Goal: Information Seeking & Learning: Learn about a topic

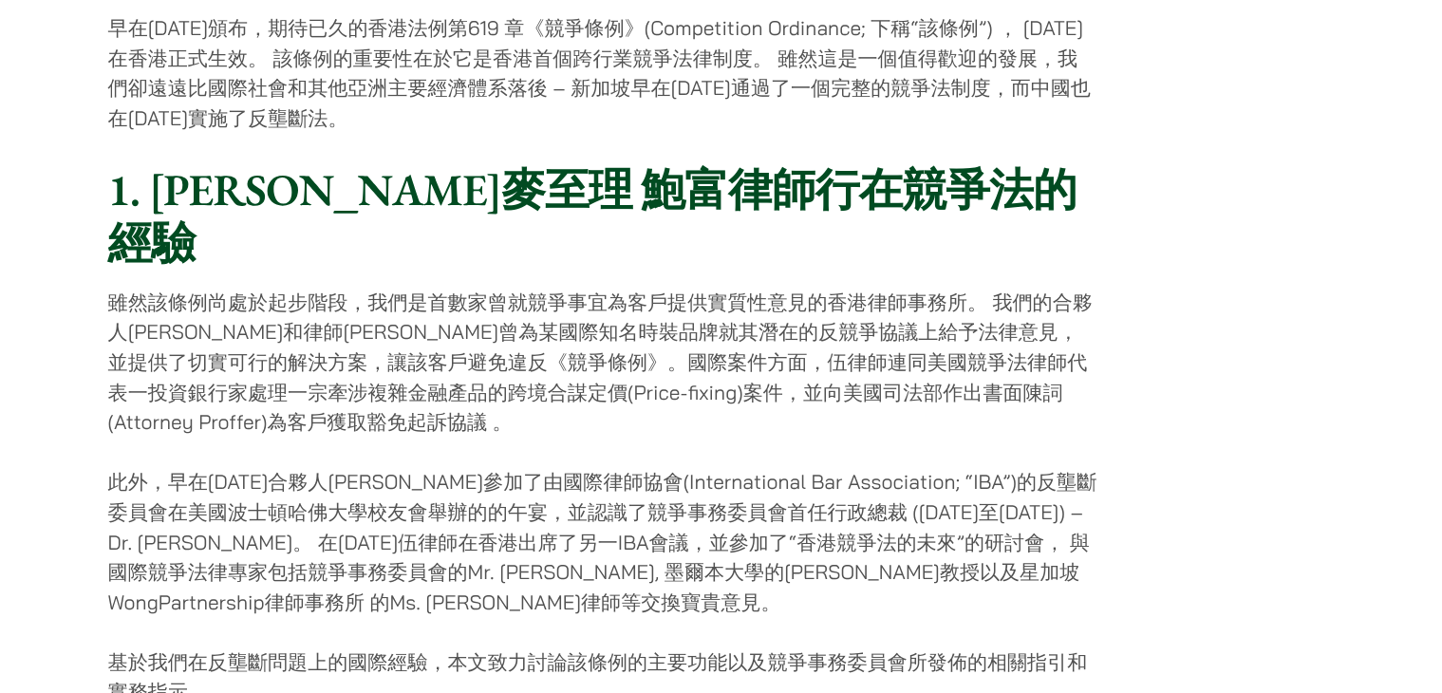
scroll to position [870, 0]
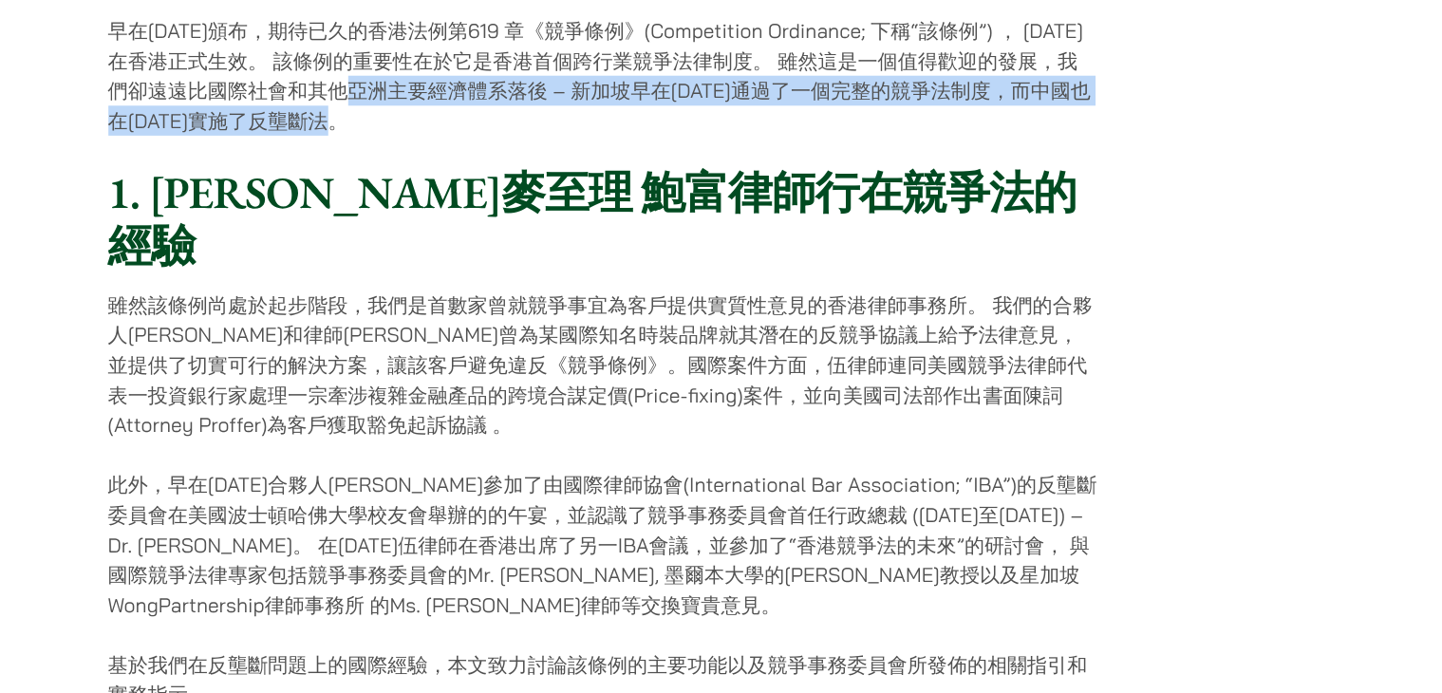
drag, startPoint x: 423, startPoint y: 126, endPoint x: 372, endPoint y: 103, distance: 56.1
click at [372, 103] on p "早在[DATE]頒布，期待已久的香港法例第619 章《競爭條例》(Competition Ordinance; 下稱“該條例”) ， [DATE]在香港正式生…" at bounding box center [581, 79] width 846 height 103
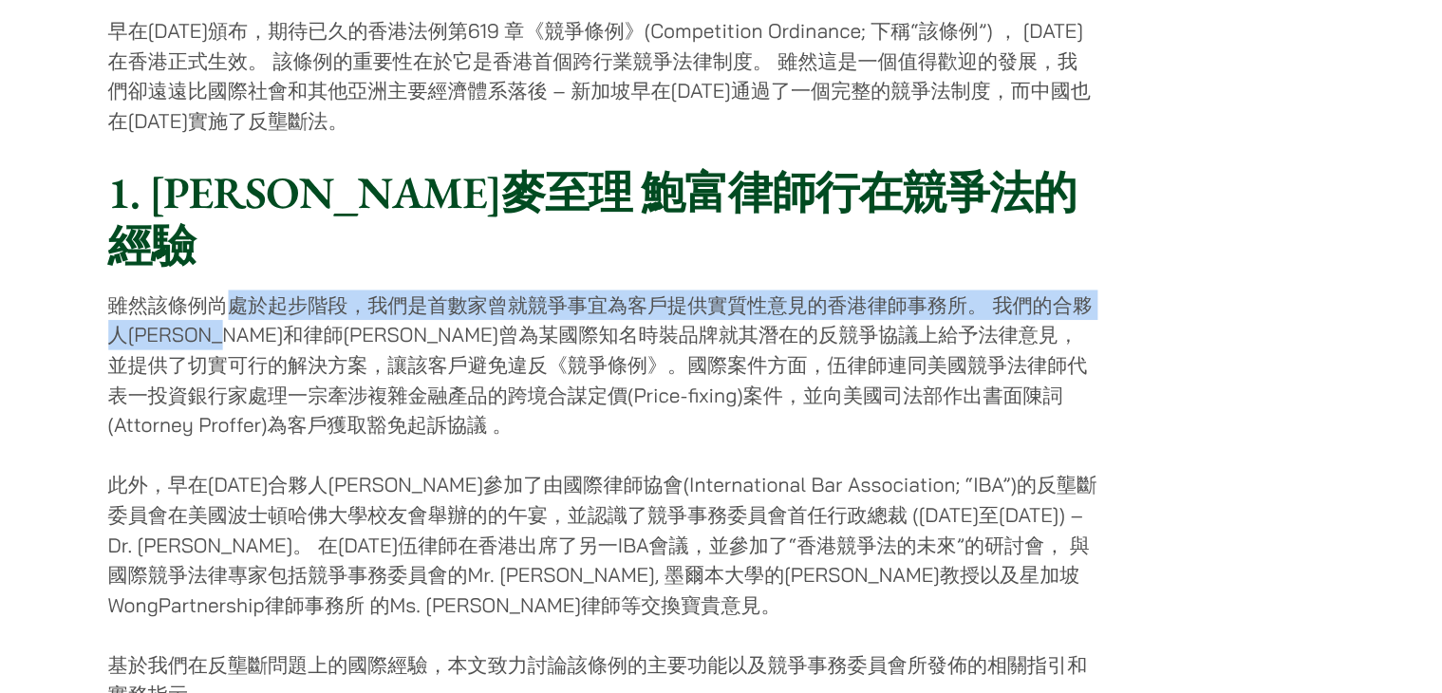
drag, startPoint x: 253, startPoint y: 245, endPoint x: 309, endPoint y: 272, distance: 62.4
click at [309, 272] on p "雖然該條例尚處於起步階段，我們是首數家曾就競爭事宜為客戶提供實質性意見的香港律師事務所。 我們的合夥人[PERSON_NAME]和律師[PERSON_NAME…" at bounding box center [581, 327] width 846 height 128
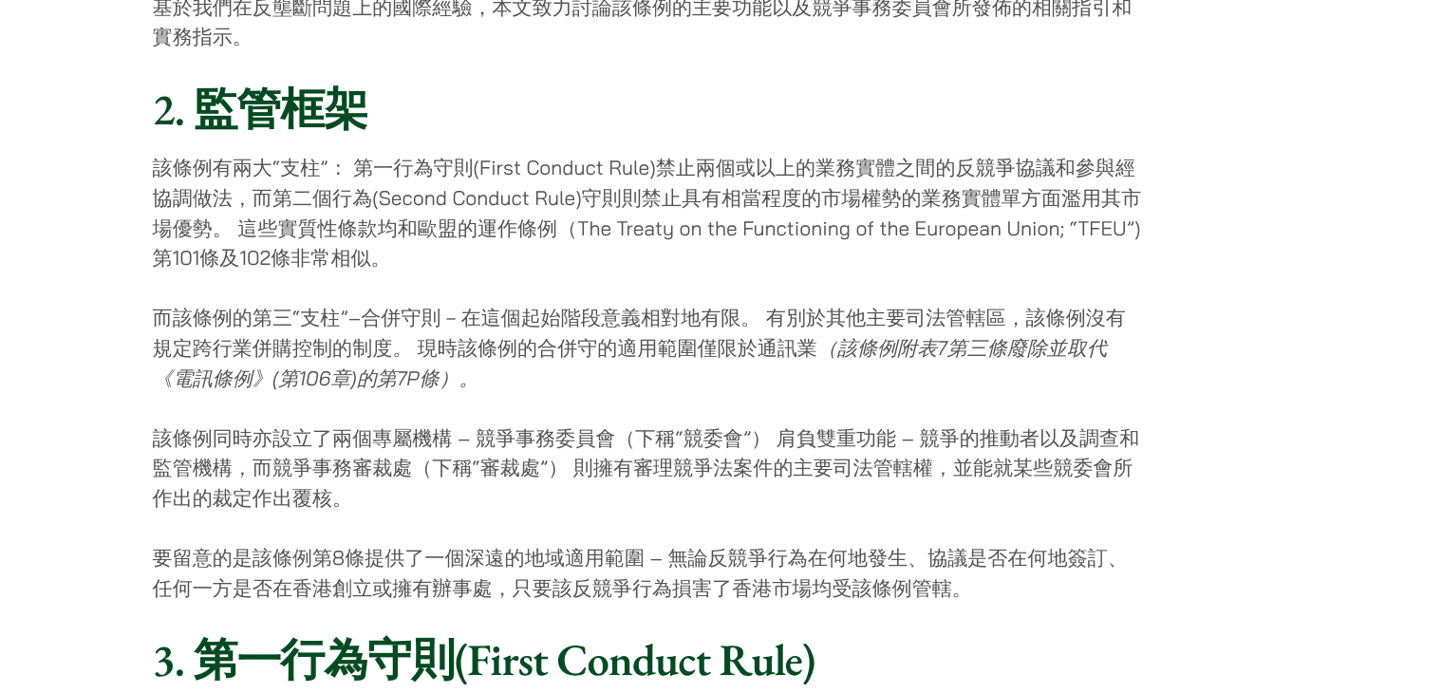
scroll to position [1348, 0]
drag, startPoint x: 219, startPoint y: 364, endPoint x: 452, endPoint y: 362, distance: 232.6
click at [452, 362] on p "而該條例的第三“支柱”–合併守則－在這個起始階段意義相對地有限。 有別於其他主要司法管轄區，該條例沒有規定跨行業併購控制的制度。 現時該條例的合併守的適用範圍…" at bounding box center [581, 396] width 846 height 77
click at [668, 358] on p "而該條例的第三“支柱”–合併守則－在這個起始階段意義相對地有限。 有別於其他主要司法管轄區，該條例沒有規定跨行業併購控制的制度。 現時該條例的合併守的適用範圍…" at bounding box center [581, 396] width 846 height 77
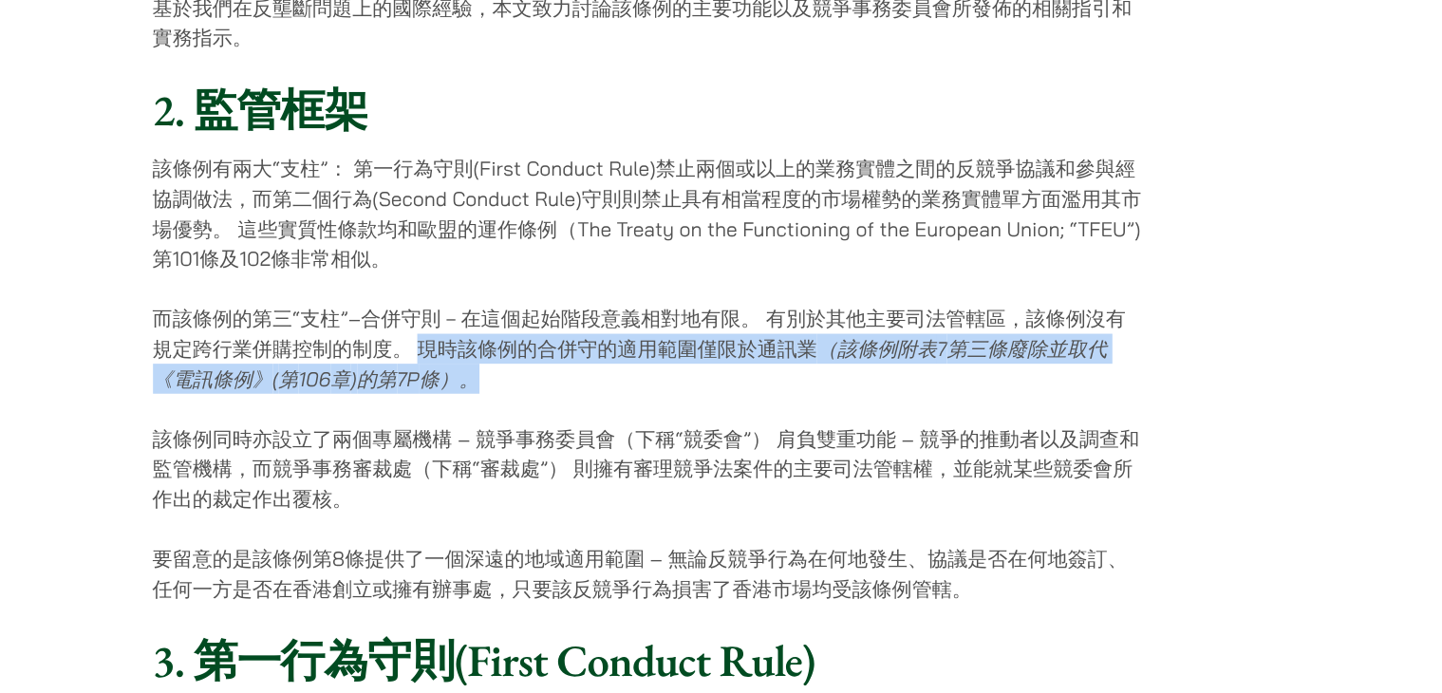
drag, startPoint x: 387, startPoint y: 357, endPoint x: 523, endPoint y: 388, distance: 139.3
click at [523, 388] on p "而該條例的第三“支柱”–合併守則－在這個起始階段意義相對地有限。 有別於其他主要司法管轄區，該條例沒有規定跨行業併購控制的制度。 現時該條例的合併守的適用範圍…" at bounding box center [581, 396] width 846 height 77
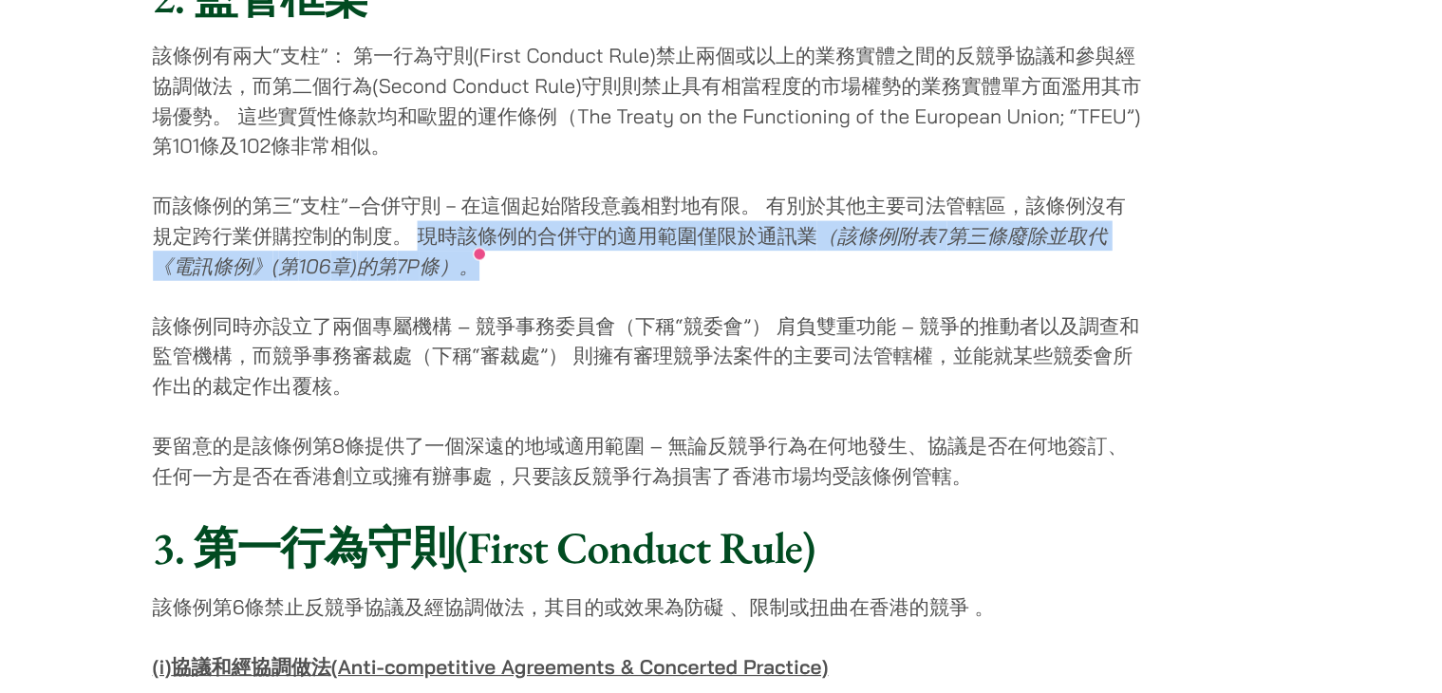
scroll to position [1444, 0]
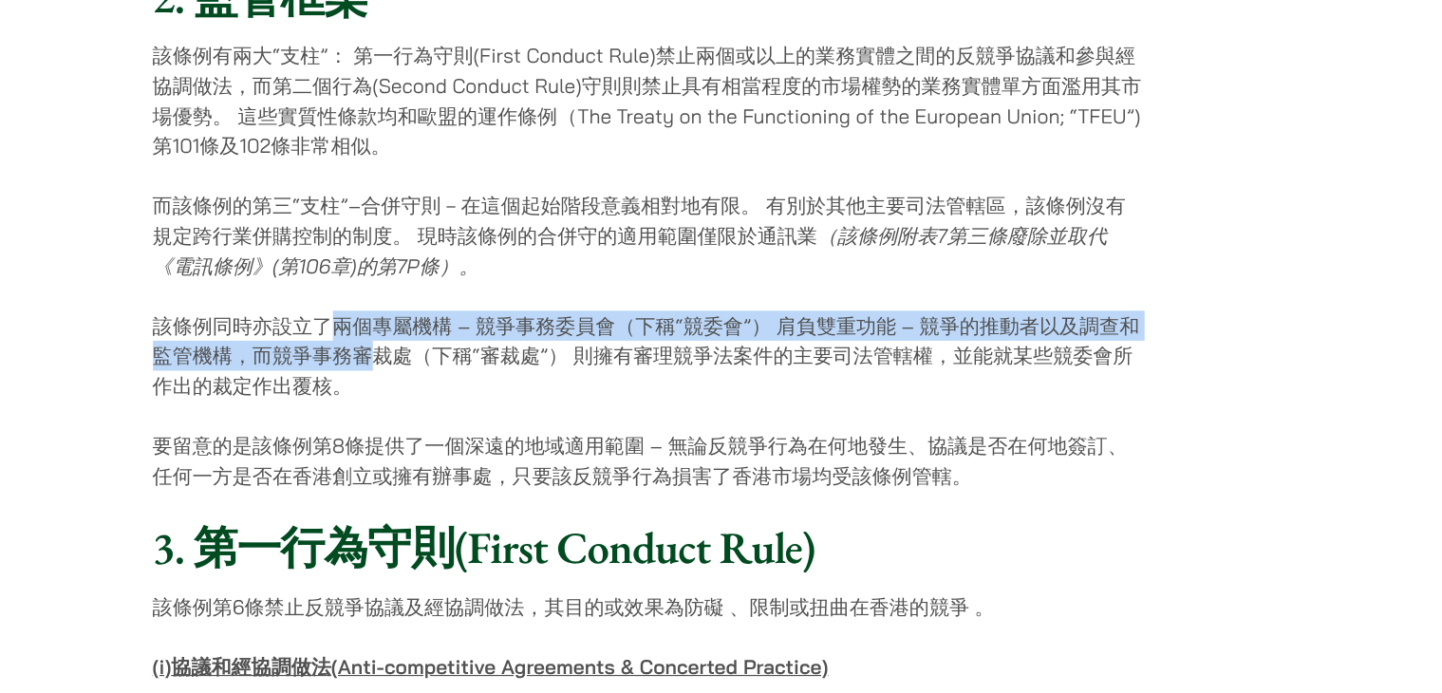
drag, startPoint x: 312, startPoint y: 339, endPoint x: 340, endPoint y: 388, distance: 56.5
click at [339, 385] on p "該條例同時亦設立了兩個專屬機構 – 競爭事務委員會（下稱“競委會”） 肩負雙重功能 – 競爭的推動者以及調查和監管機構，而競爭事務審裁處（下稱“審裁處”） 則…" at bounding box center [581, 403] width 846 height 77
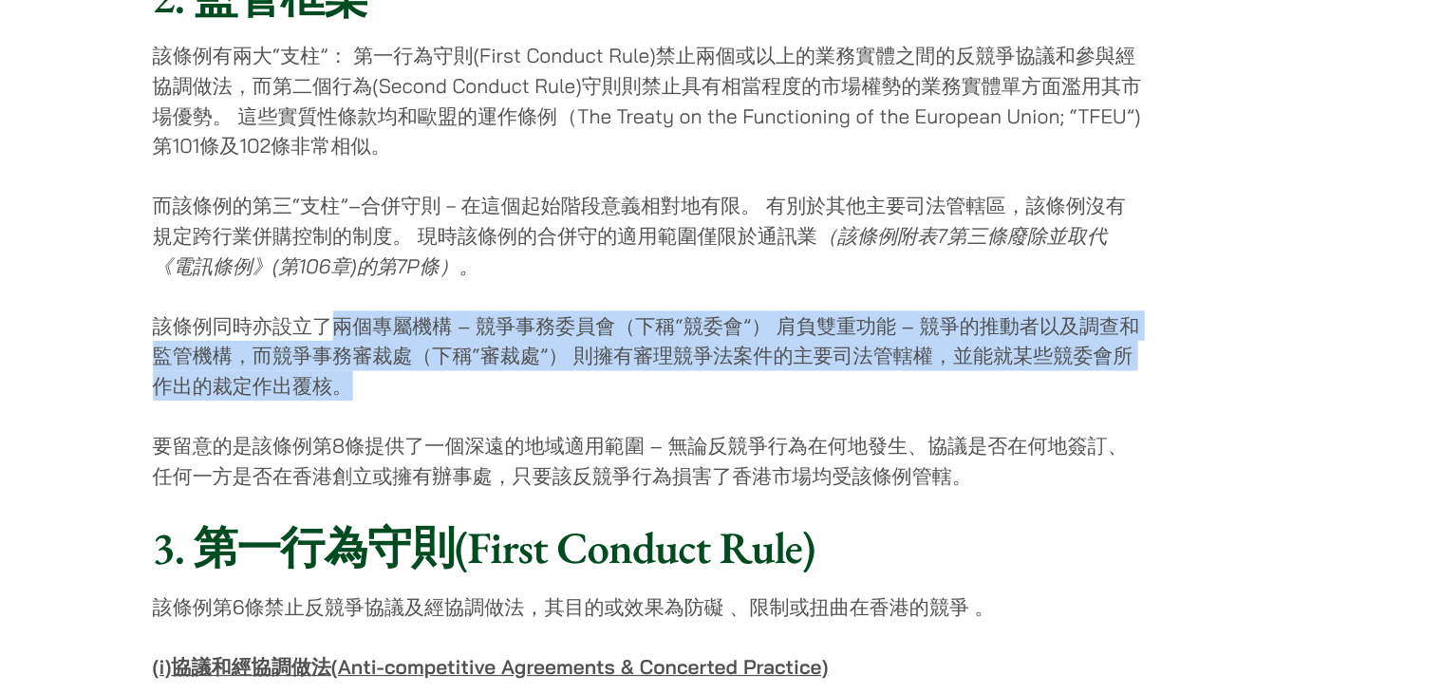
click at [343, 397] on p "該條例同時亦設立了兩個專屬機構 – 競爭事務委員會（下稱“競委會”） 肩負雙重功能 – 競爭的推動者以及調查和監管機構，而競爭事務審裁處（下稱“審裁處”） 則…" at bounding box center [581, 403] width 846 height 77
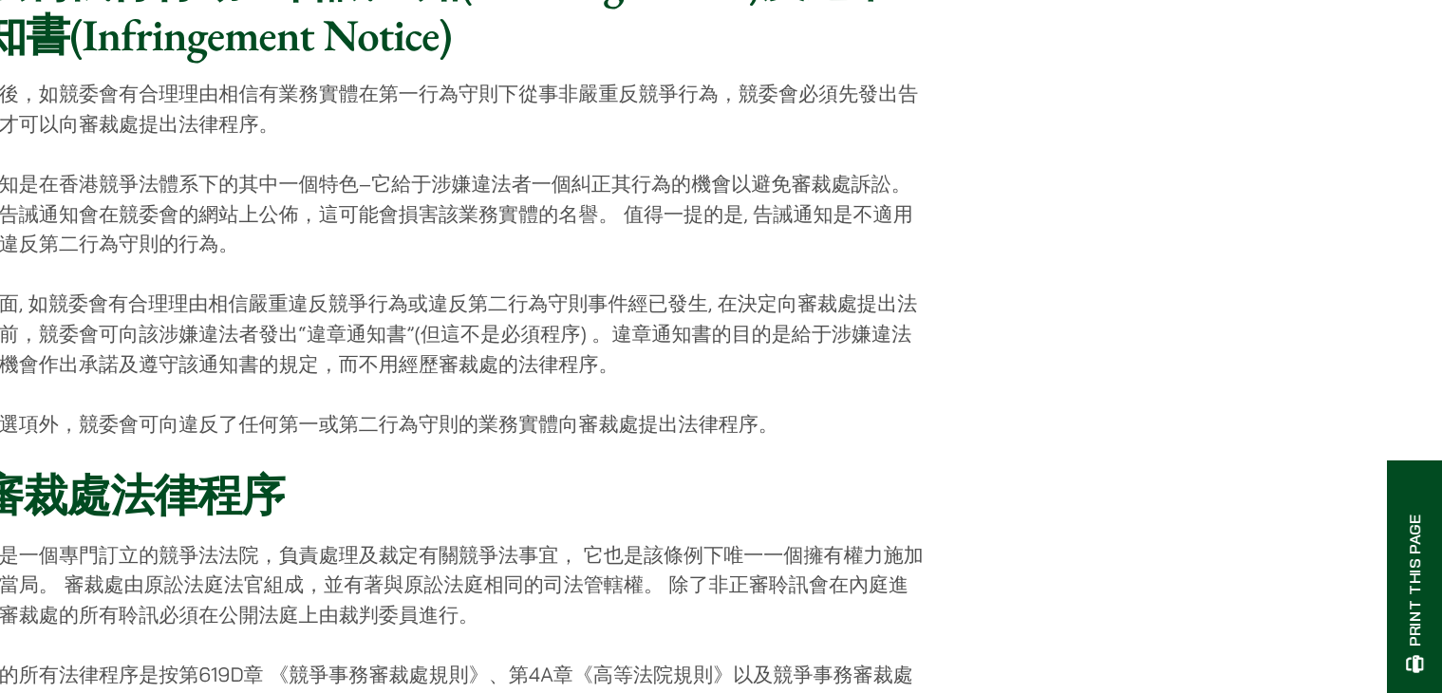
scroll to position [5541, 0]
